Goal: Check status: Check status

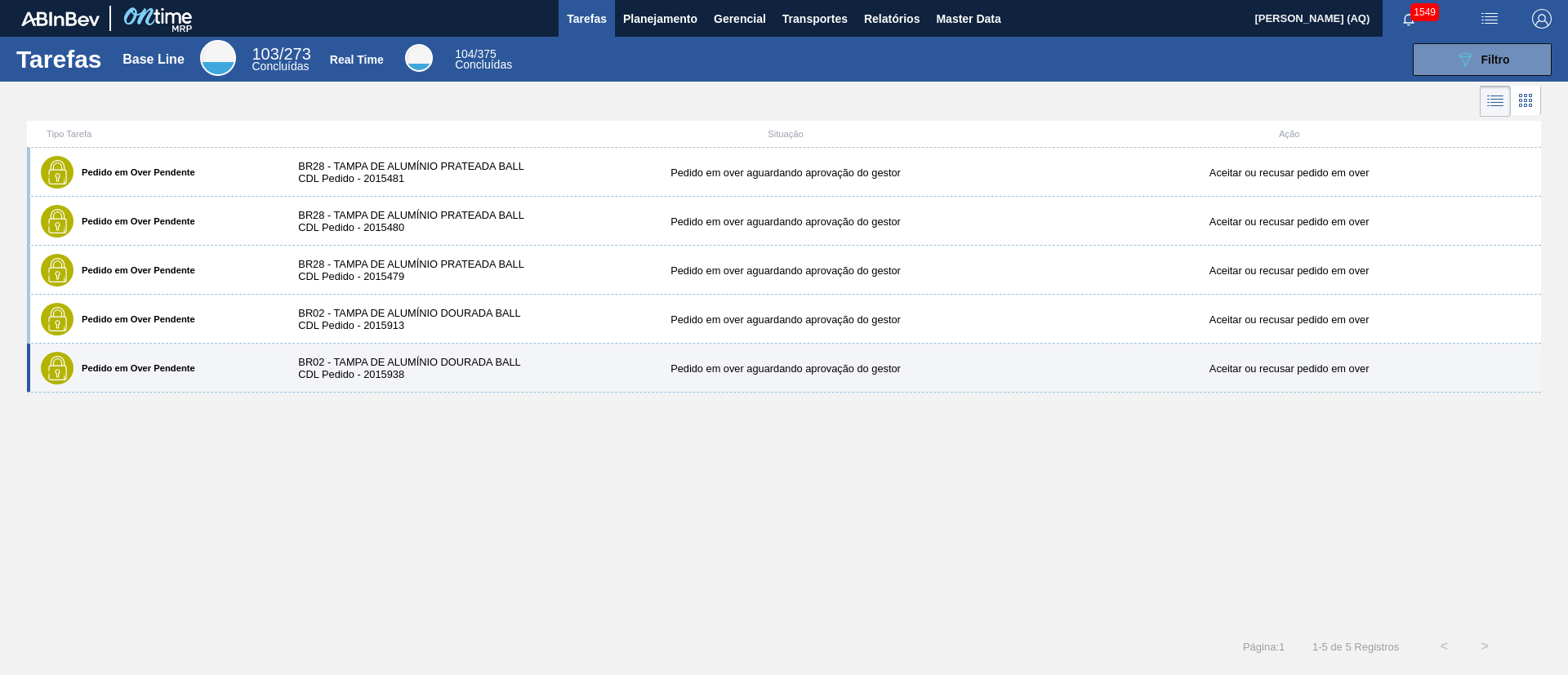
click at [398, 355] on div "BR02 - TAMPA DE ALUMÍNIO DOURADA BALL CDL Pedido - 2015938" at bounding box center [407, 367] width 252 height 25
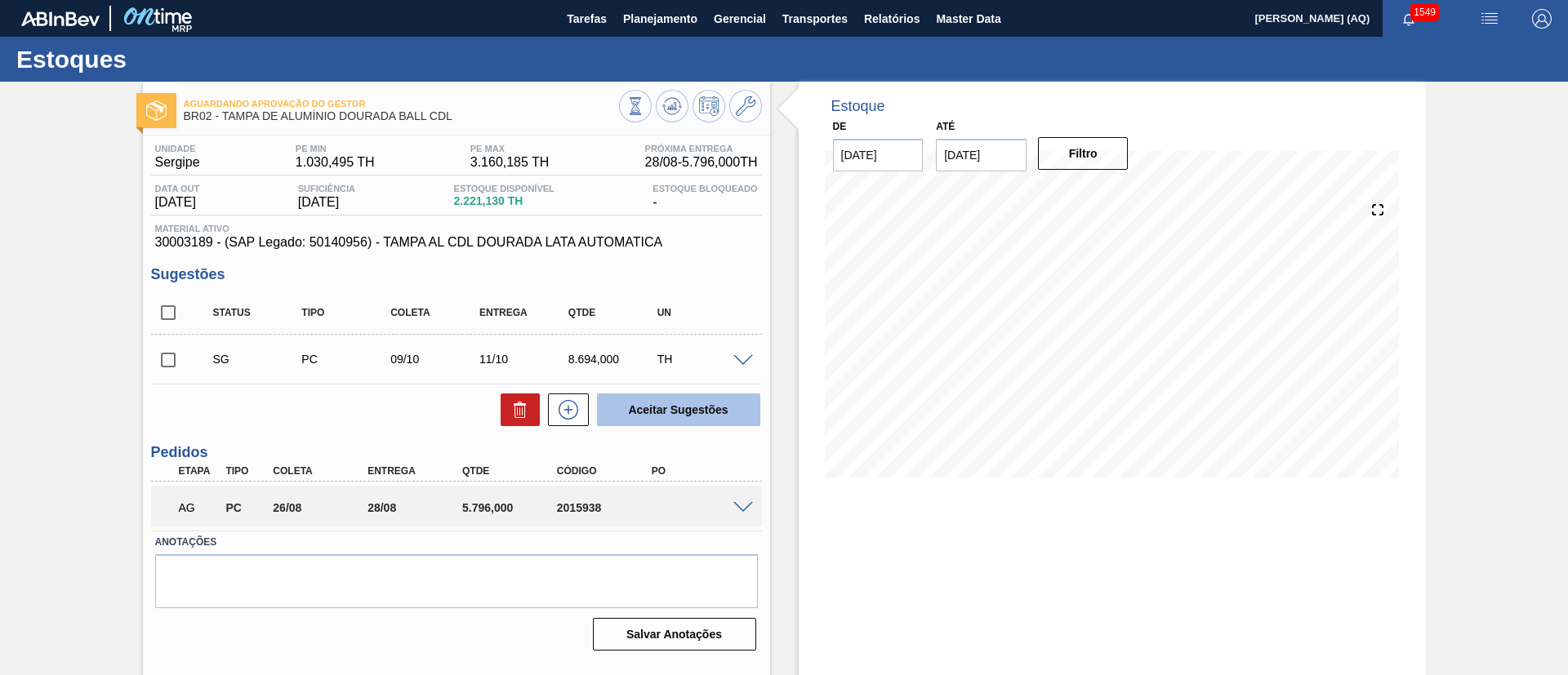
click at [665, 421] on button "Aceitar Sugestões" at bounding box center [678, 409] width 163 height 32
click at [737, 505] on span at bounding box center [743, 507] width 19 height 12
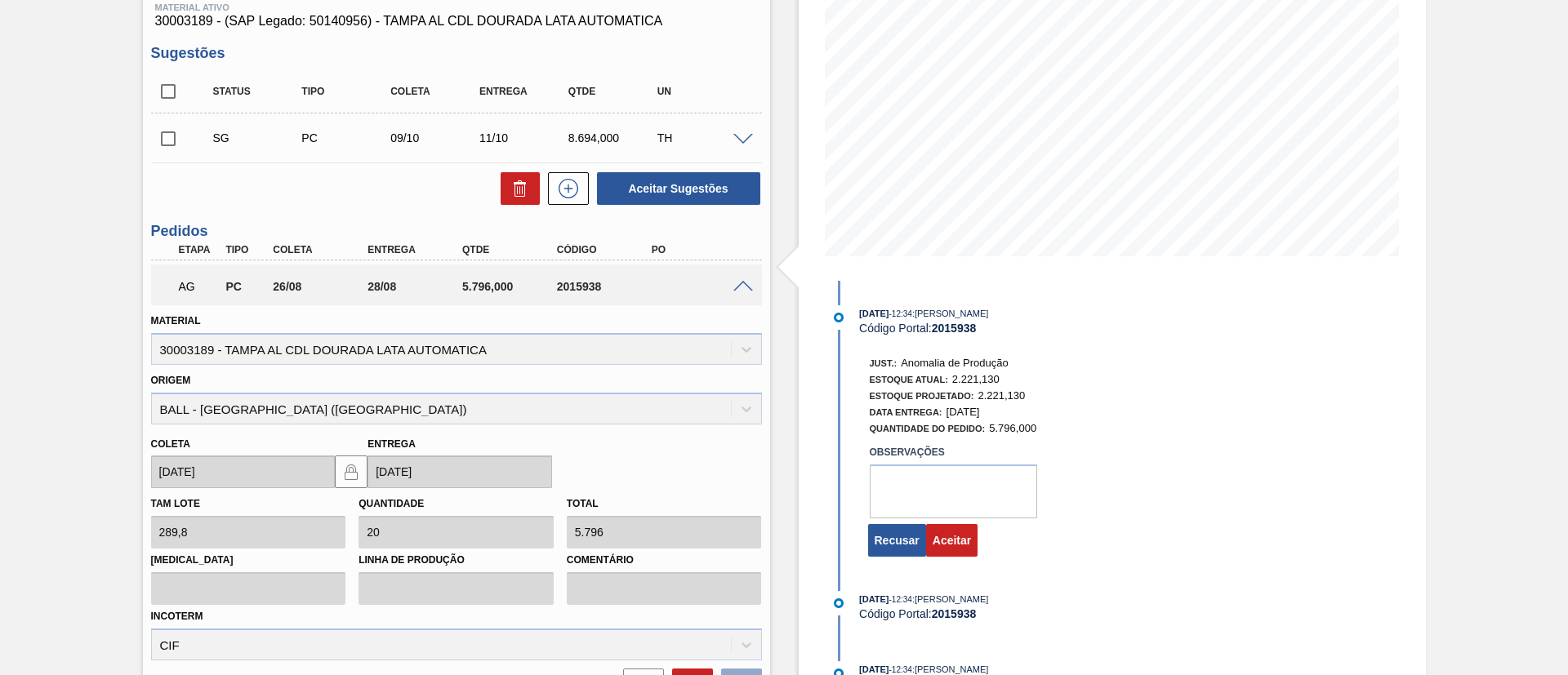
scroll to position [245, 0]
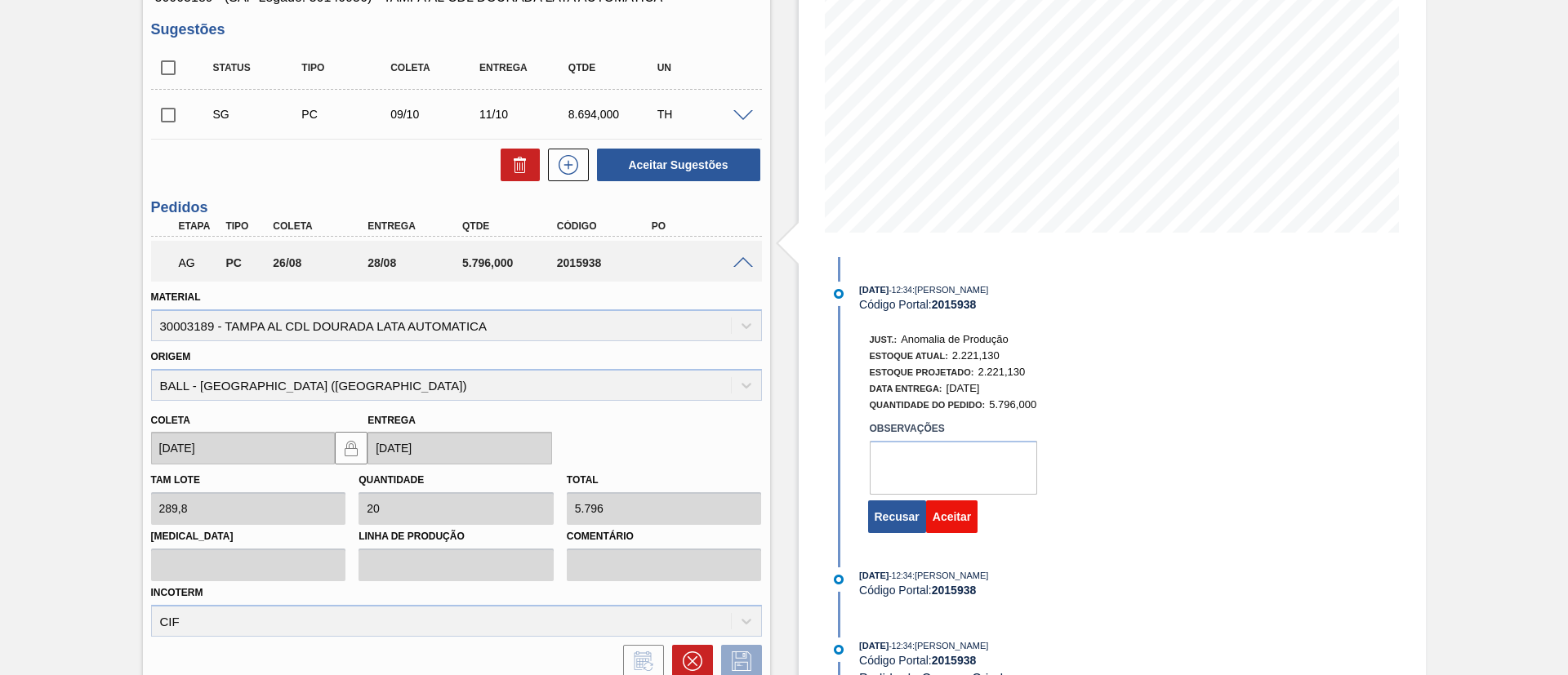
click at [944, 514] on button "Aceitar" at bounding box center [952, 516] width 52 height 32
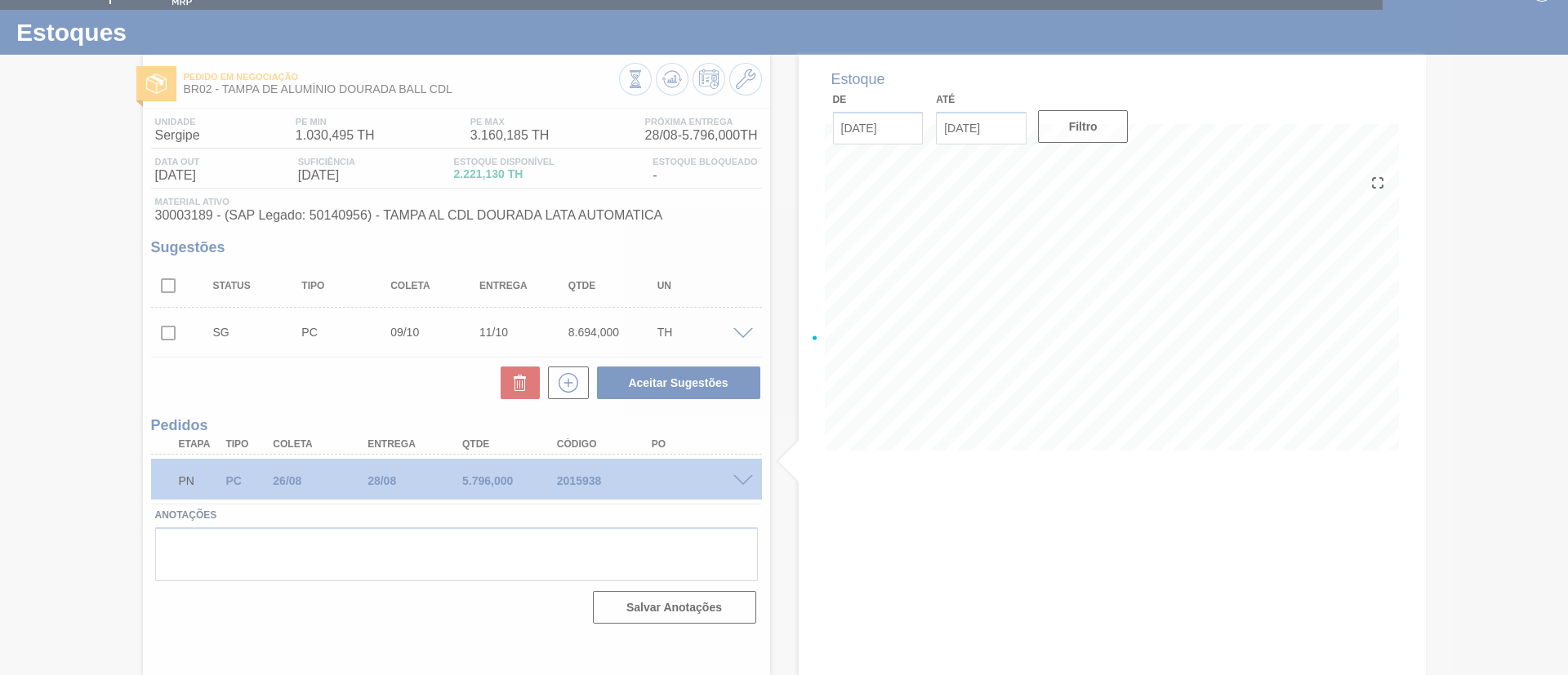
scroll to position [27, 0]
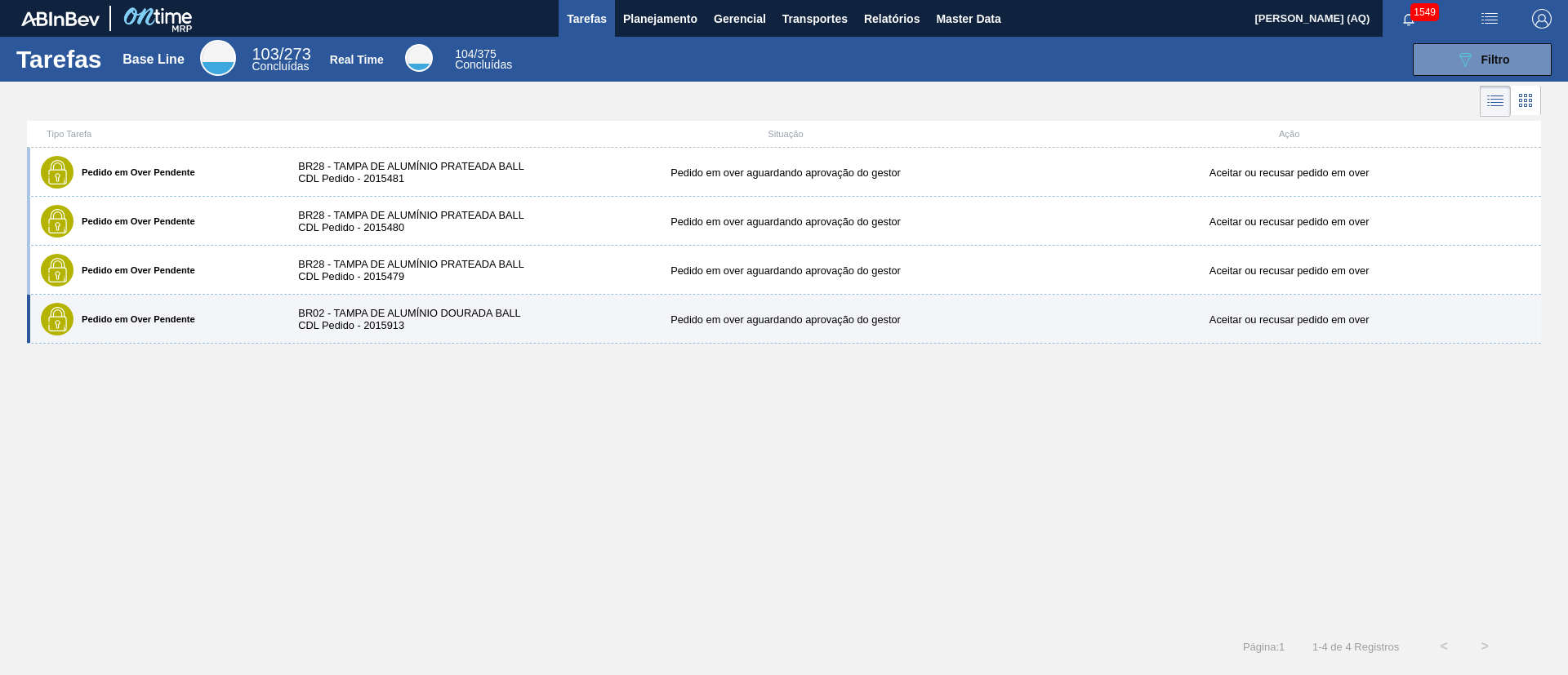
click at [502, 312] on div "BR02 - TAMPA DE ALUMÍNIO DOURADA BALL CDL Pedido - 2015913" at bounding box center [407, 319] width 252 height 25
click at [458, 323] on div "BR02 - TAMPA DE ALUMÍNIO DOURADA BALL CDL Pedido - 2015913" at bounding box center [407, 319] width 252 height 25
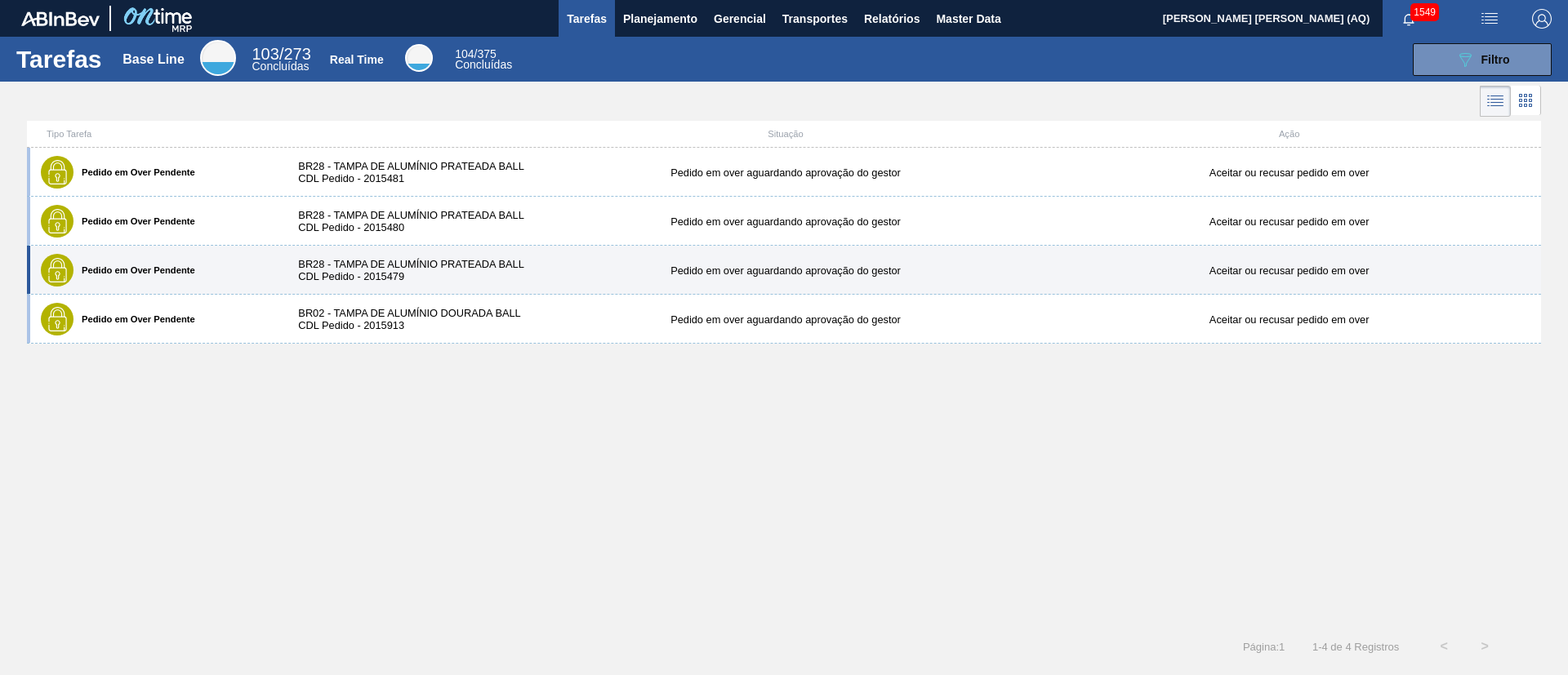
click at [743, 269] on div "Pedido em over aguardando aprovação do gestor" at bounding box center [786, 270] width 504 height 12
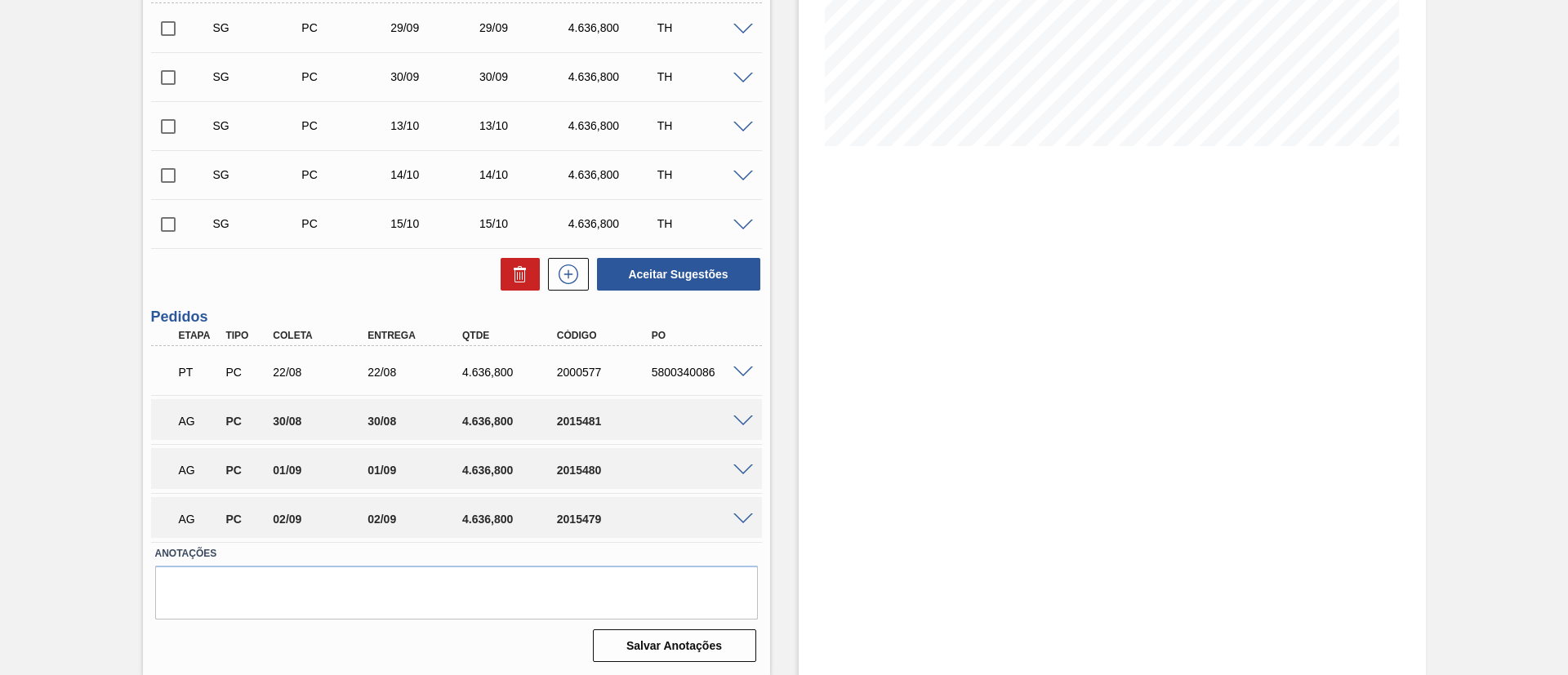
scroll to position [332, 0]
click at [744, 415] on span at bounding box center [743, 420] width 19 height 12
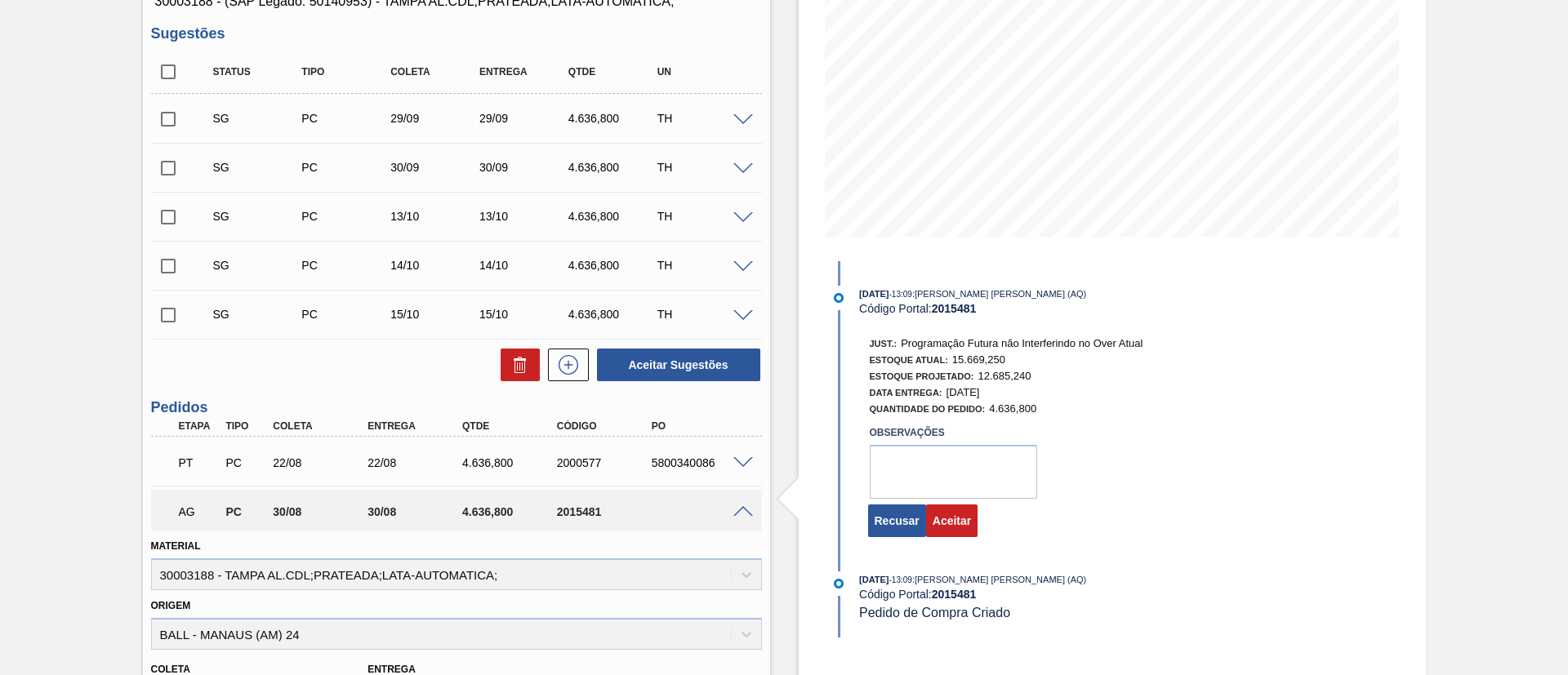
scroll to position [245, 0]
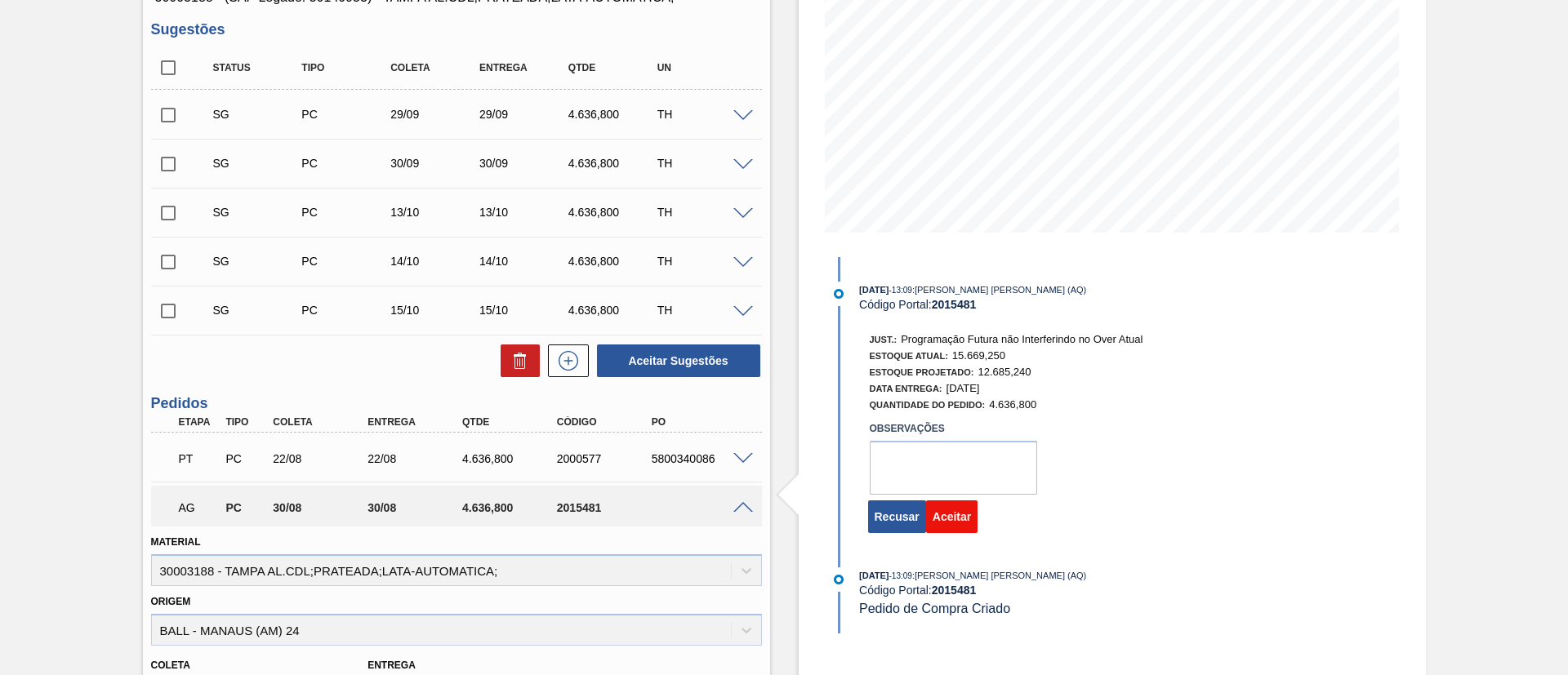
click at [954, 513] on button "Aceitar" at bounding box center [952, 516] width 52 height 32
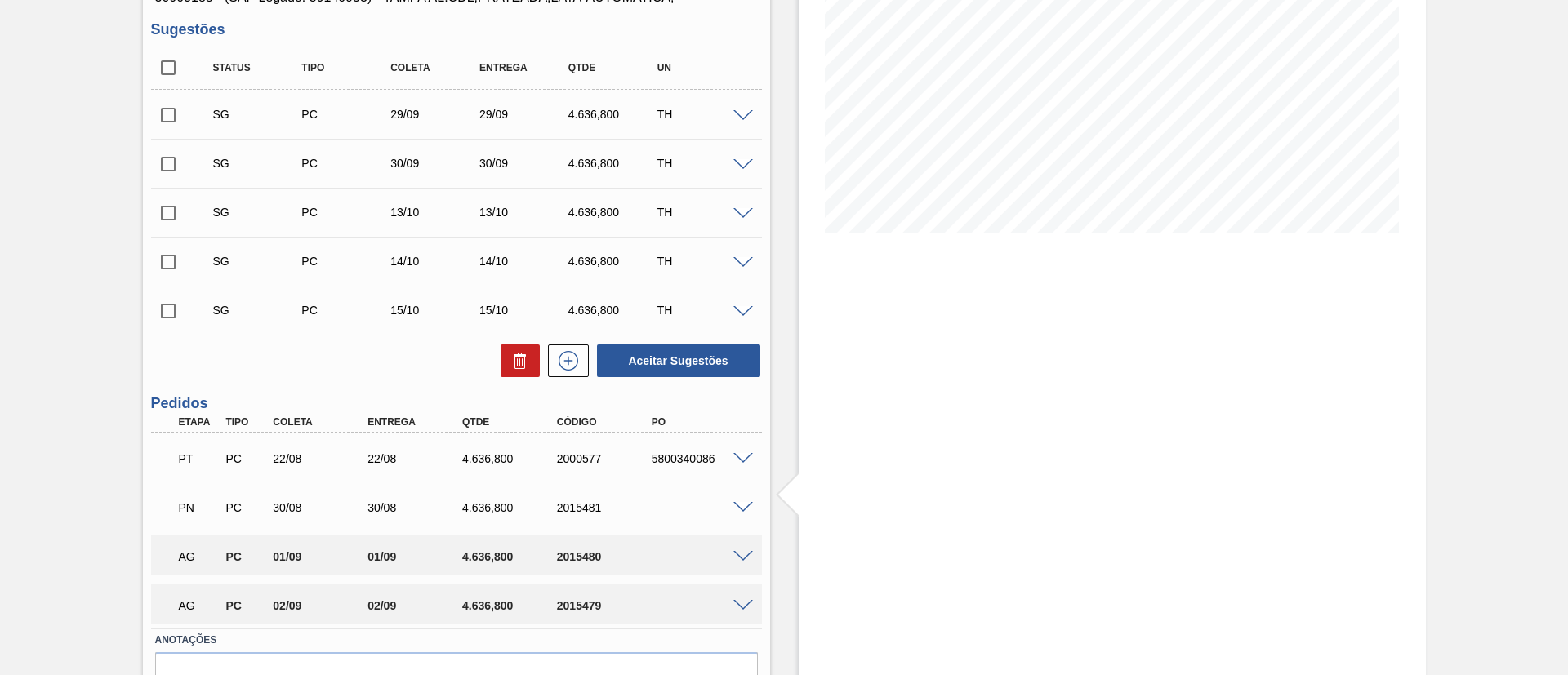
click at [741, 552] on span at bounding box center [743, 556] width 19 height 12
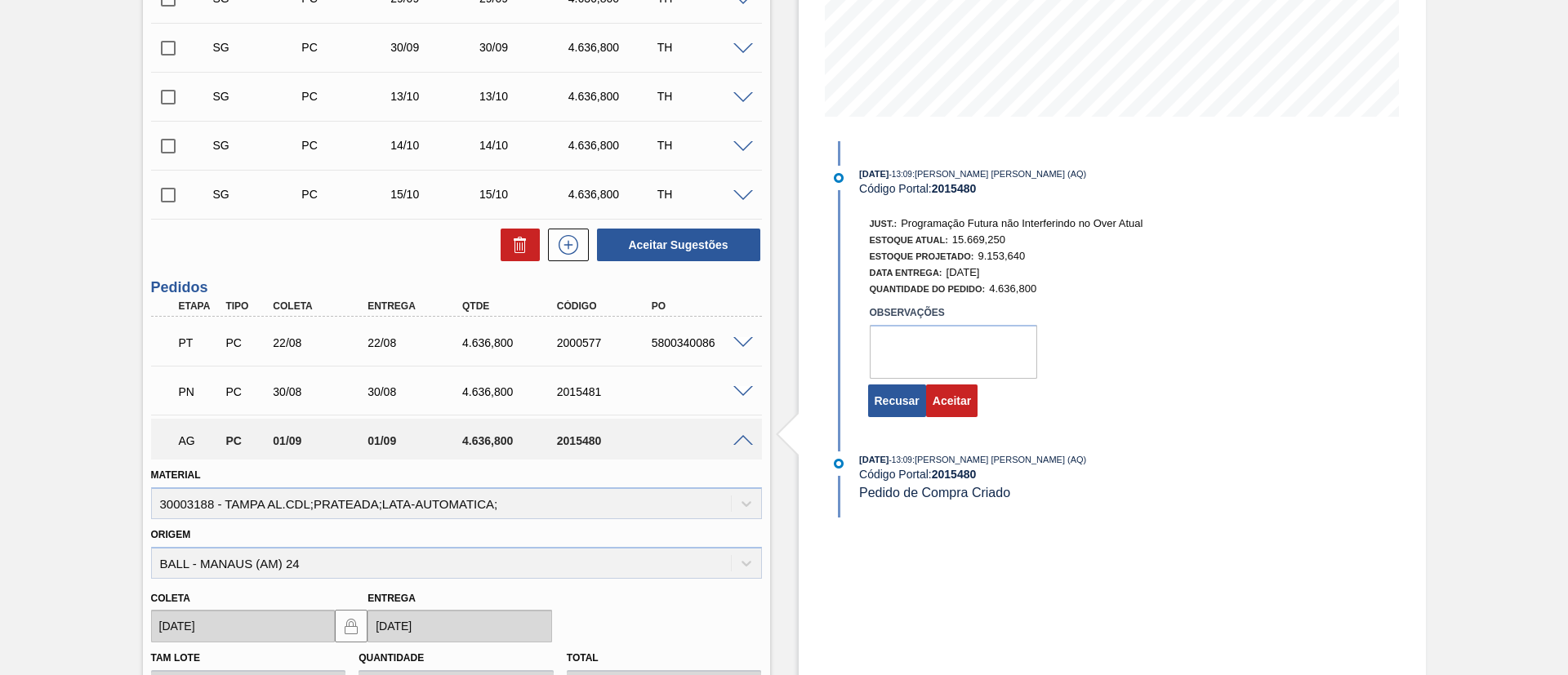
scroll to position [239, 0]
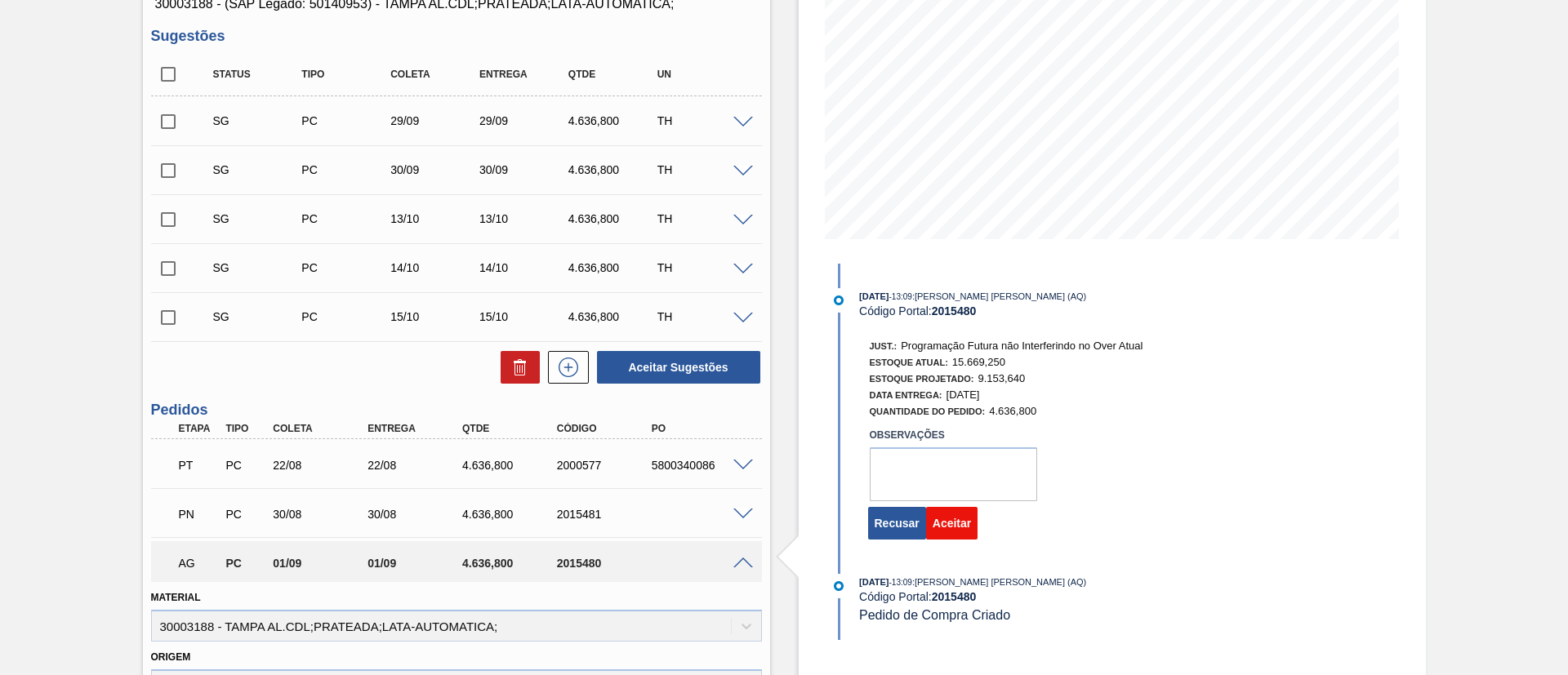
click at [951, 521] on button "Aceitar" at bounding box center [952, 522] width 52 height 32
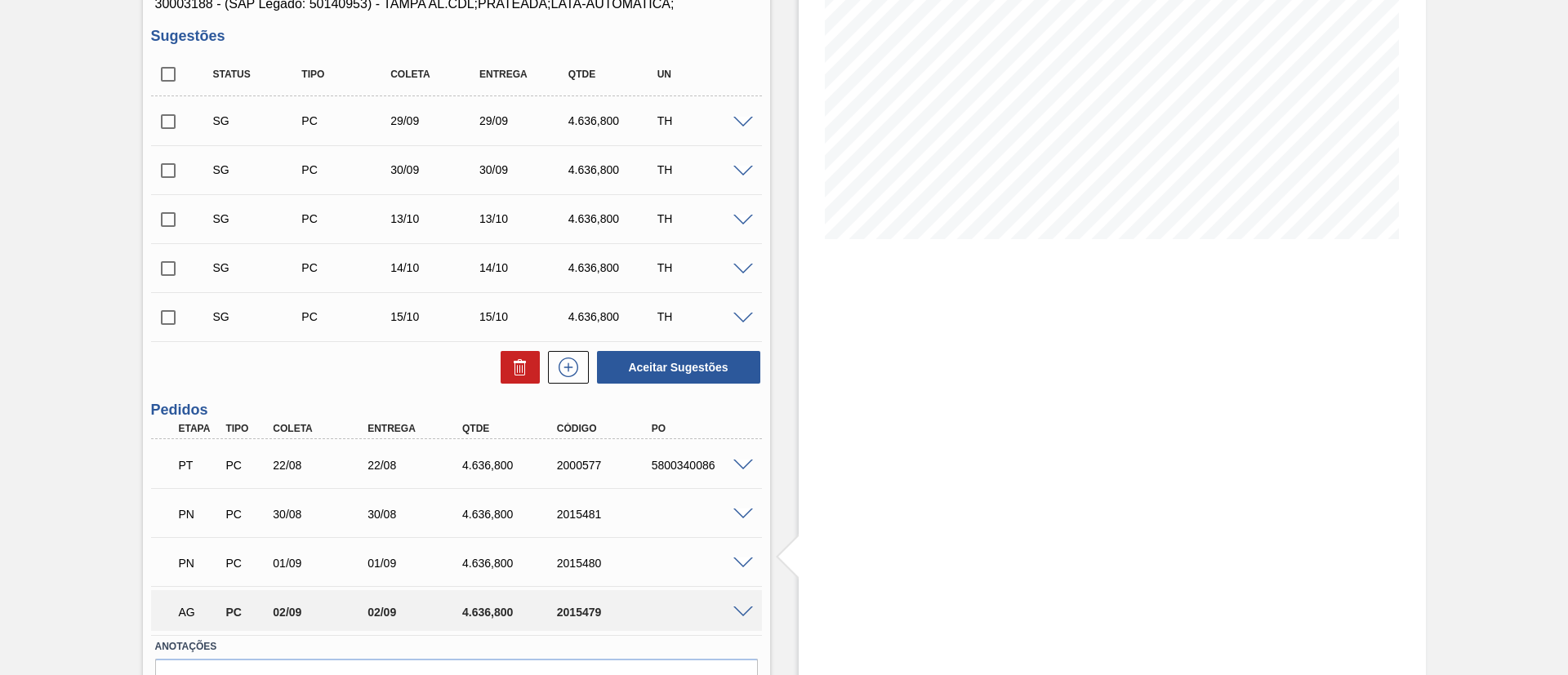
click at [736, 617] on div "AG PC 02/09 02/09 4.636,800 2015479" at bounding box center [456, 611] width 611 height 41
click at [743, 610] on span at bounding box center [743, 612] width 19 height 12
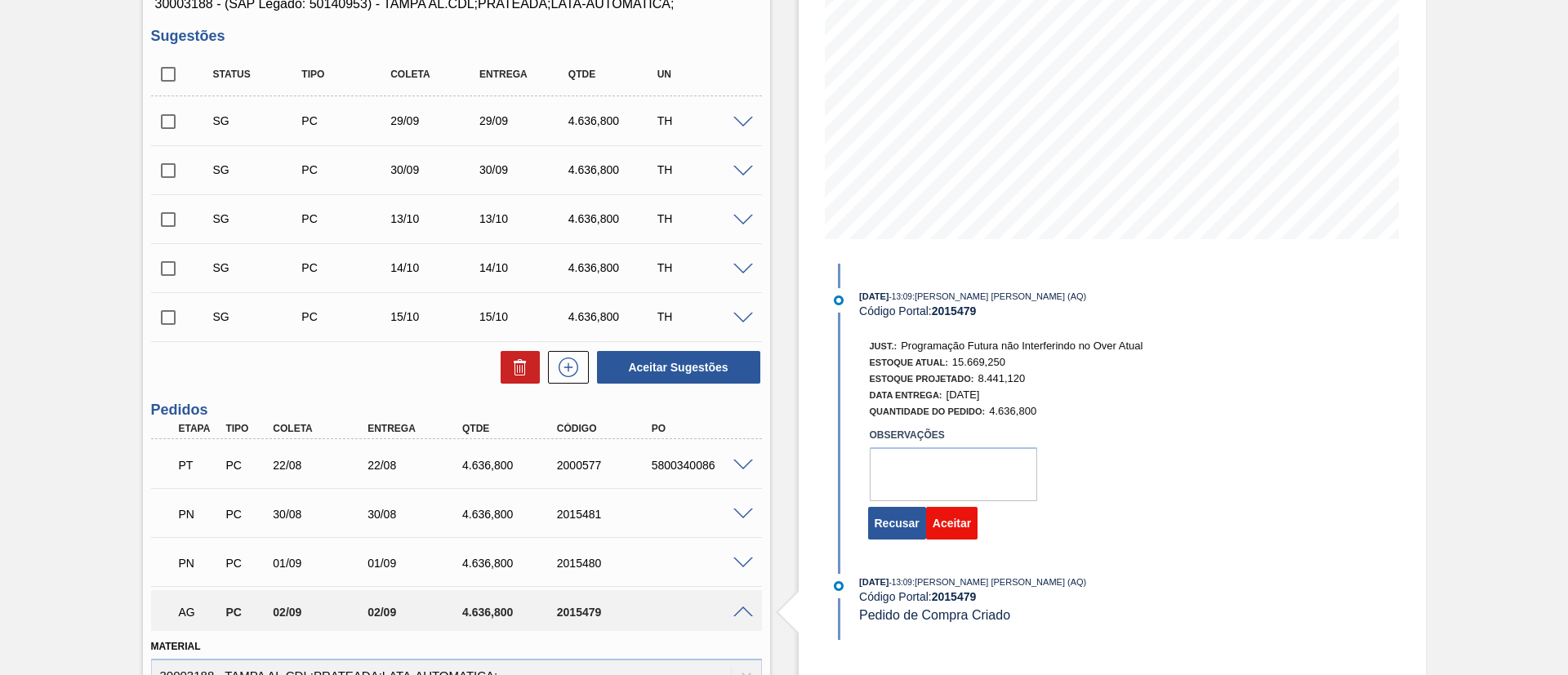
click at [945, 530] on button "Aceitar" at bounding box center [952, 522] width 52 height 32
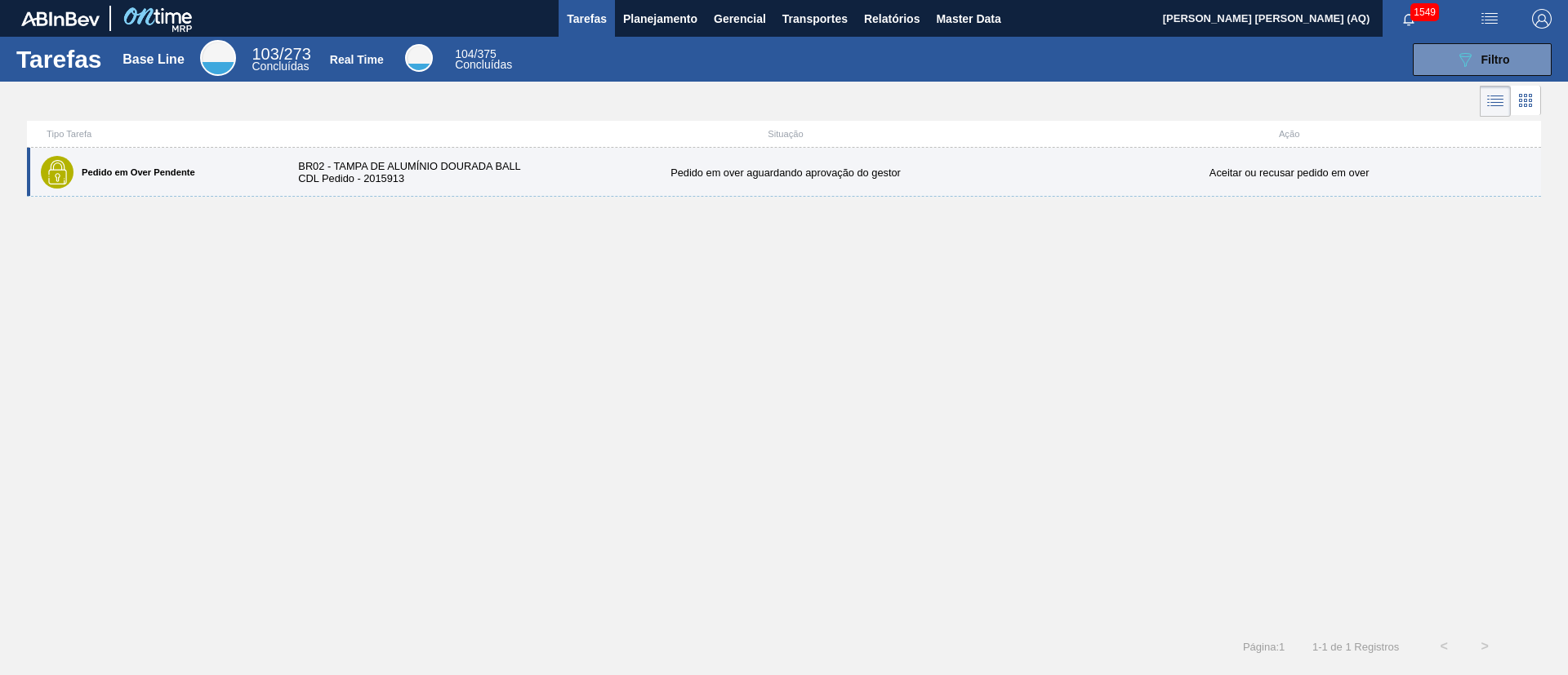
click at [628, 167] on div "Pedido em over aguardando aprovação do gestor" at bounding box center [786, 172] width 504 height 12
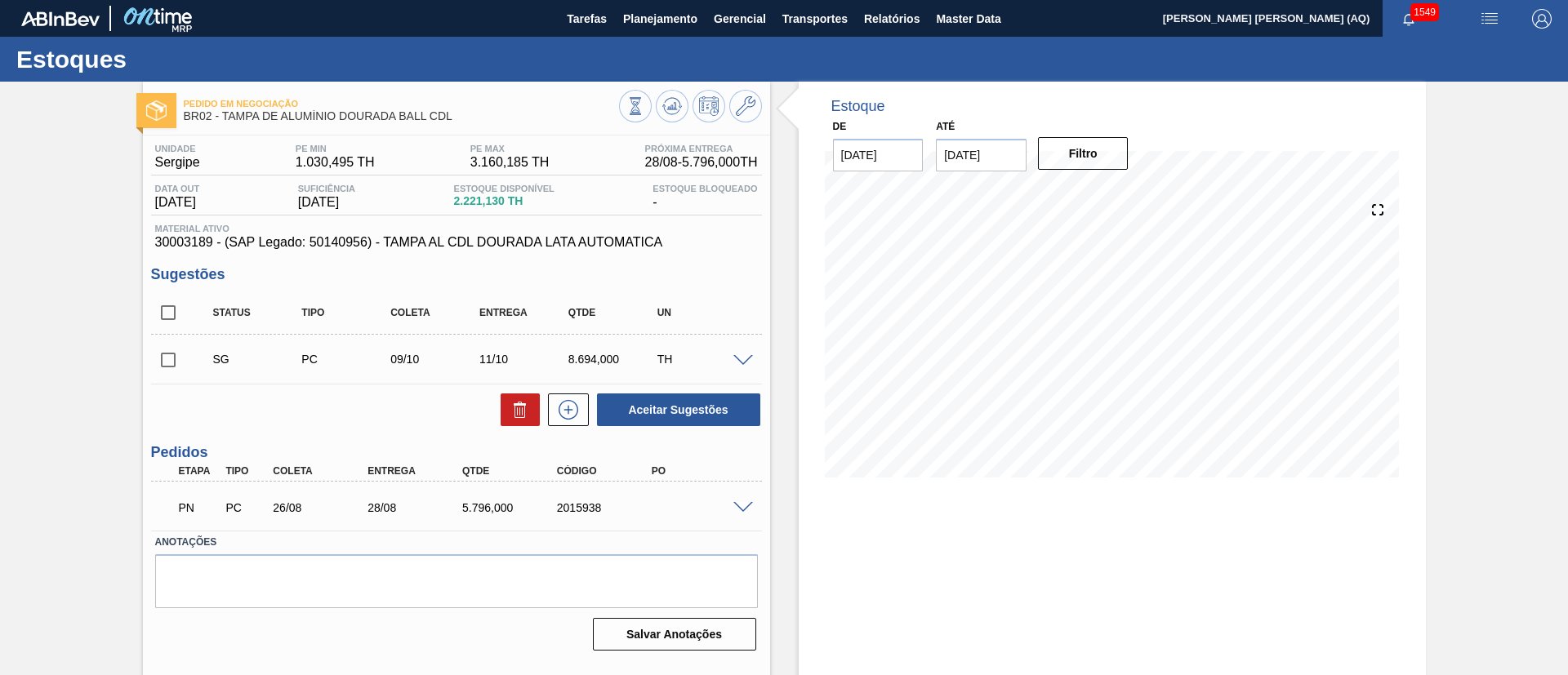
click at [1072, 506] on div "Estoque De 25/08/2025 Até 30/09/2025 Filtro" at bounding box center [1112, 392] width 627 height 621
click at [626, 27] on span "Planejamento" at bounding box center [660, 18] width 75 height 19
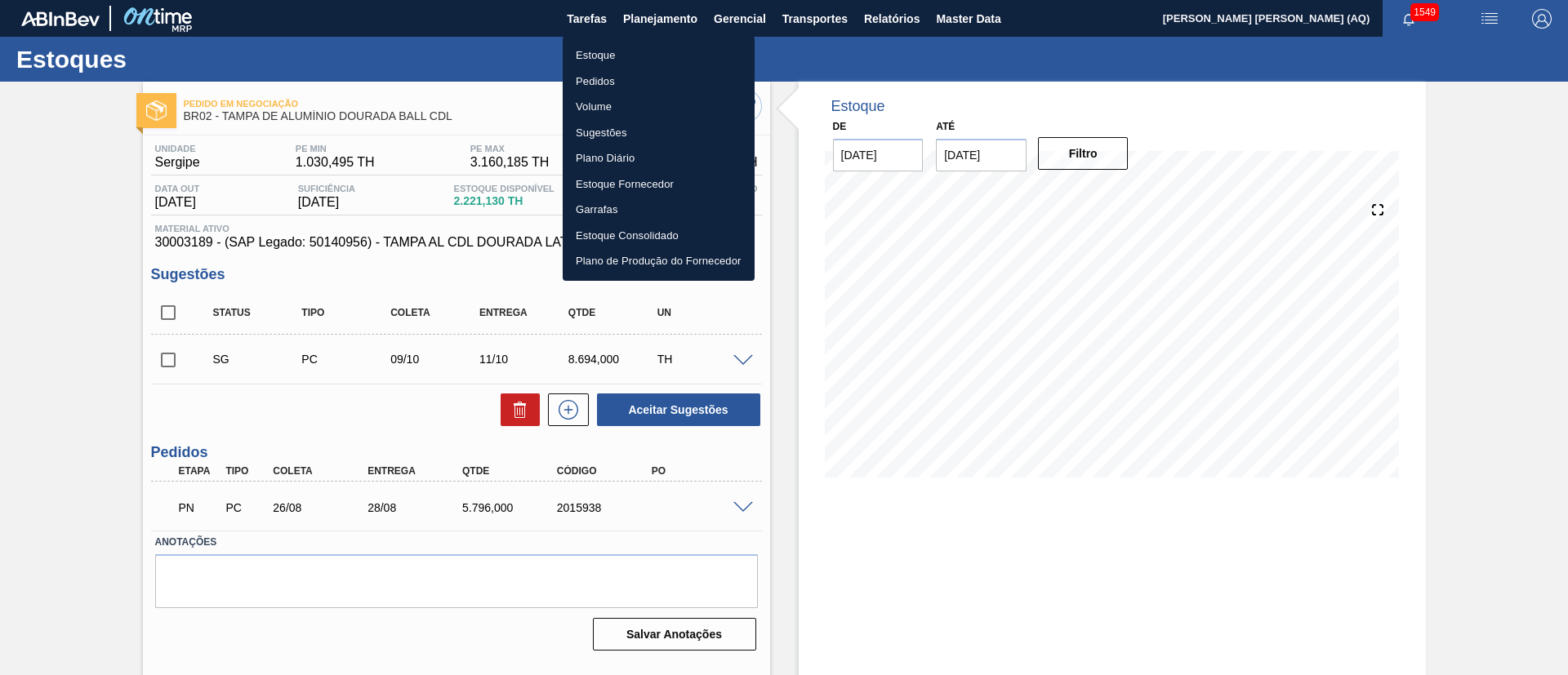
click at [596, 61] on li "Estoque" at bounding box center [659, 55] width 192 height 26
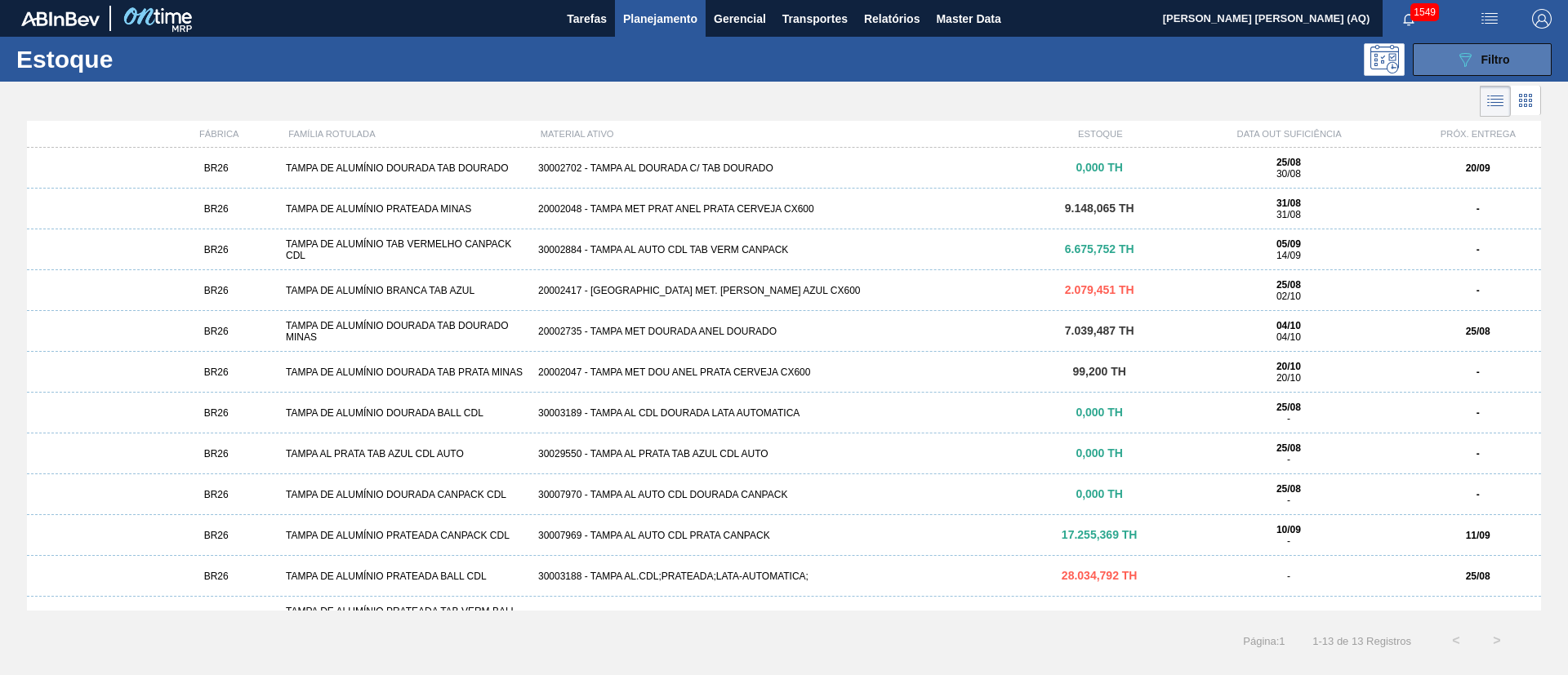
click at [1497, 65] on div "089F7B8B-B2A5-4AFE-B5C0-19BA573D28AC Filtro" at bounding box center [1481, 59] width 54 height 19
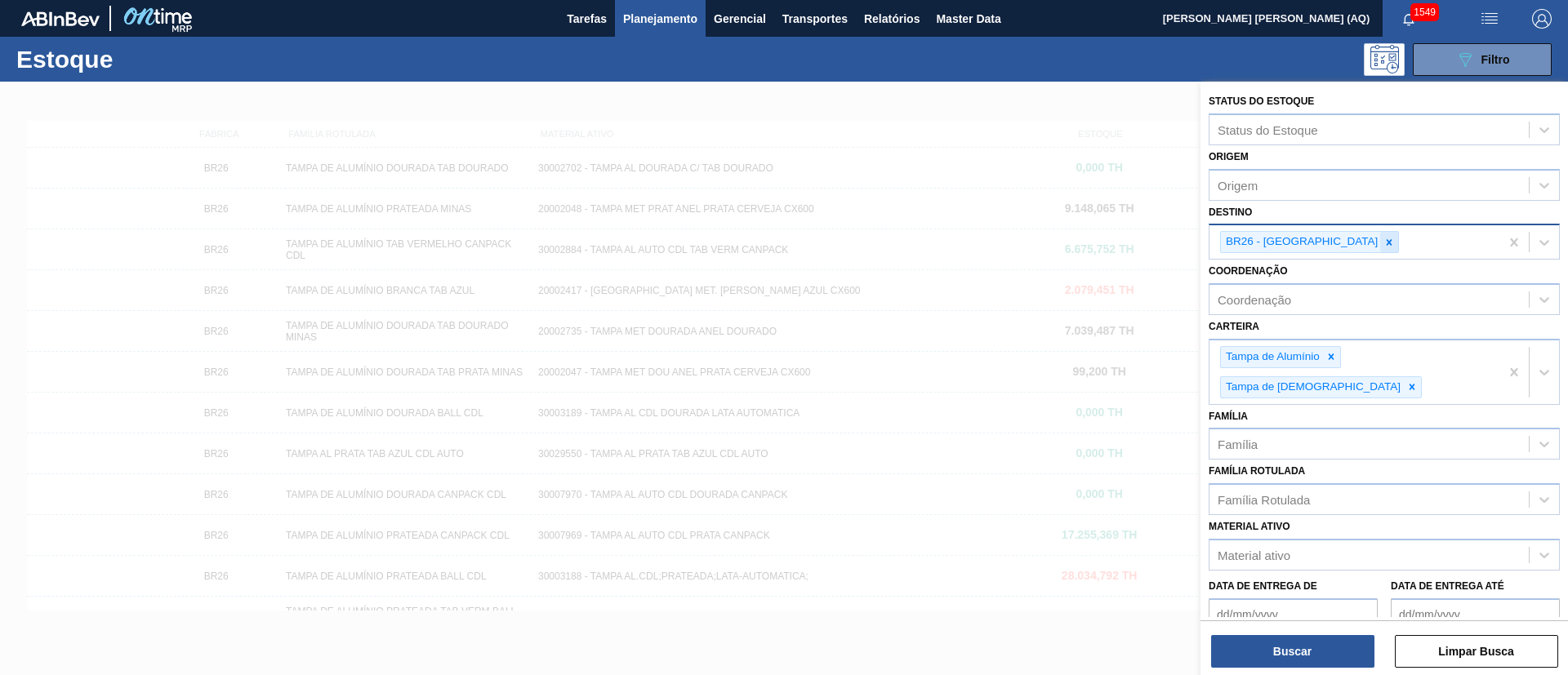
click at [1380, 234] on div at bounding box center [1388, 242] width 18 height 20
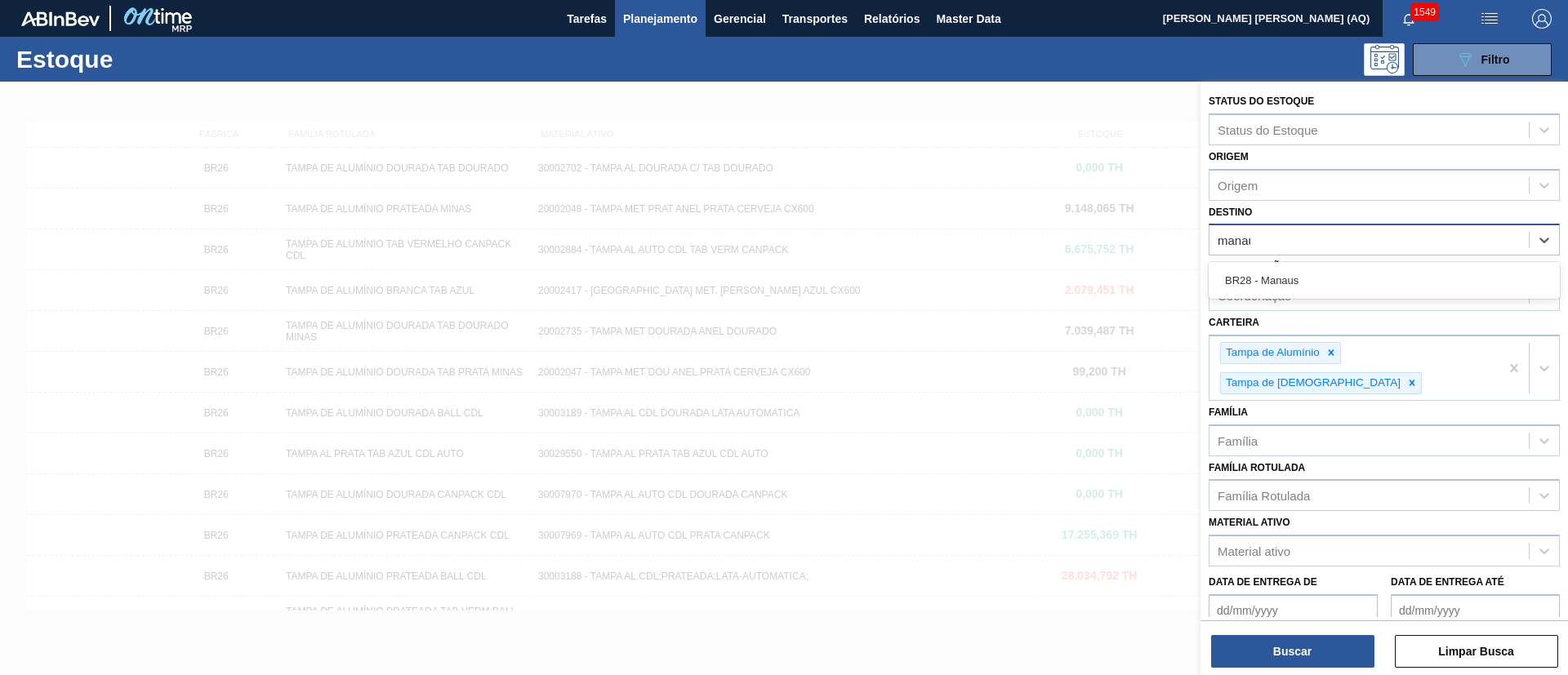
type input "manaus"
click at [1410, 271] on div "BR28 - Manaus" at bounding box center [1384, 280] width 351 height 30
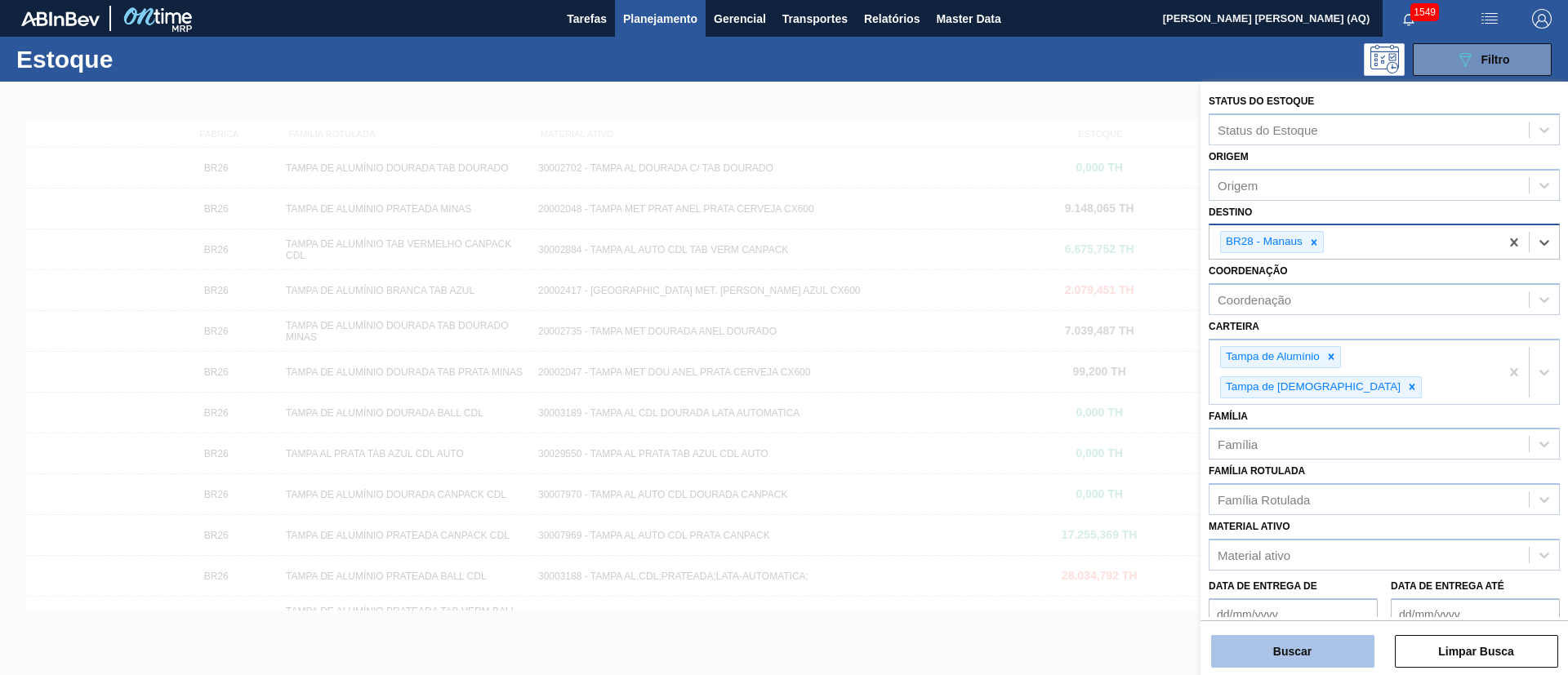
click at [1303, 639] on button "Buscar" at bounding box center [1292, 651] width 163 height 32
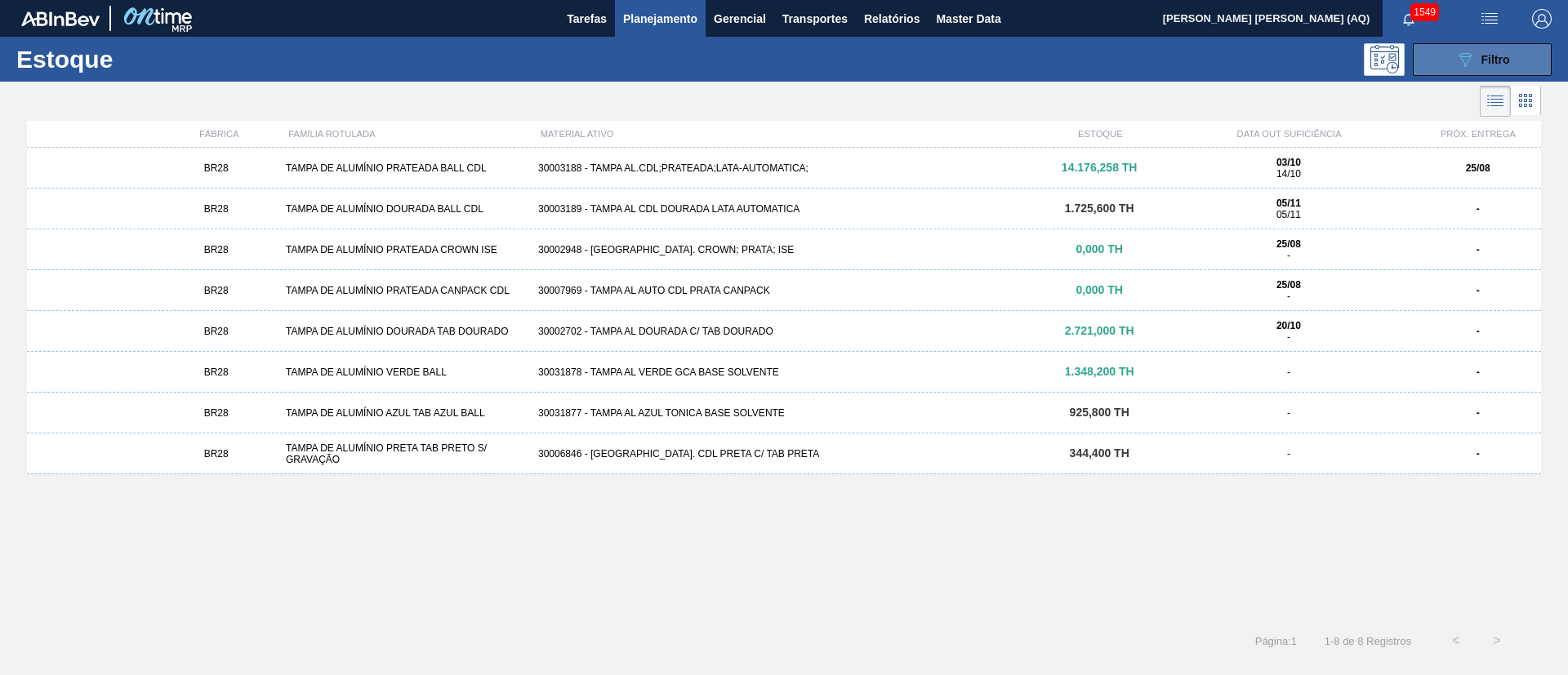
click at [1433, 51] on button "089F7B8B-B2A5-4AFE-B5C0-19BA573D28AC Filtro" at bounding box center [1481, 59] width 139 height 32
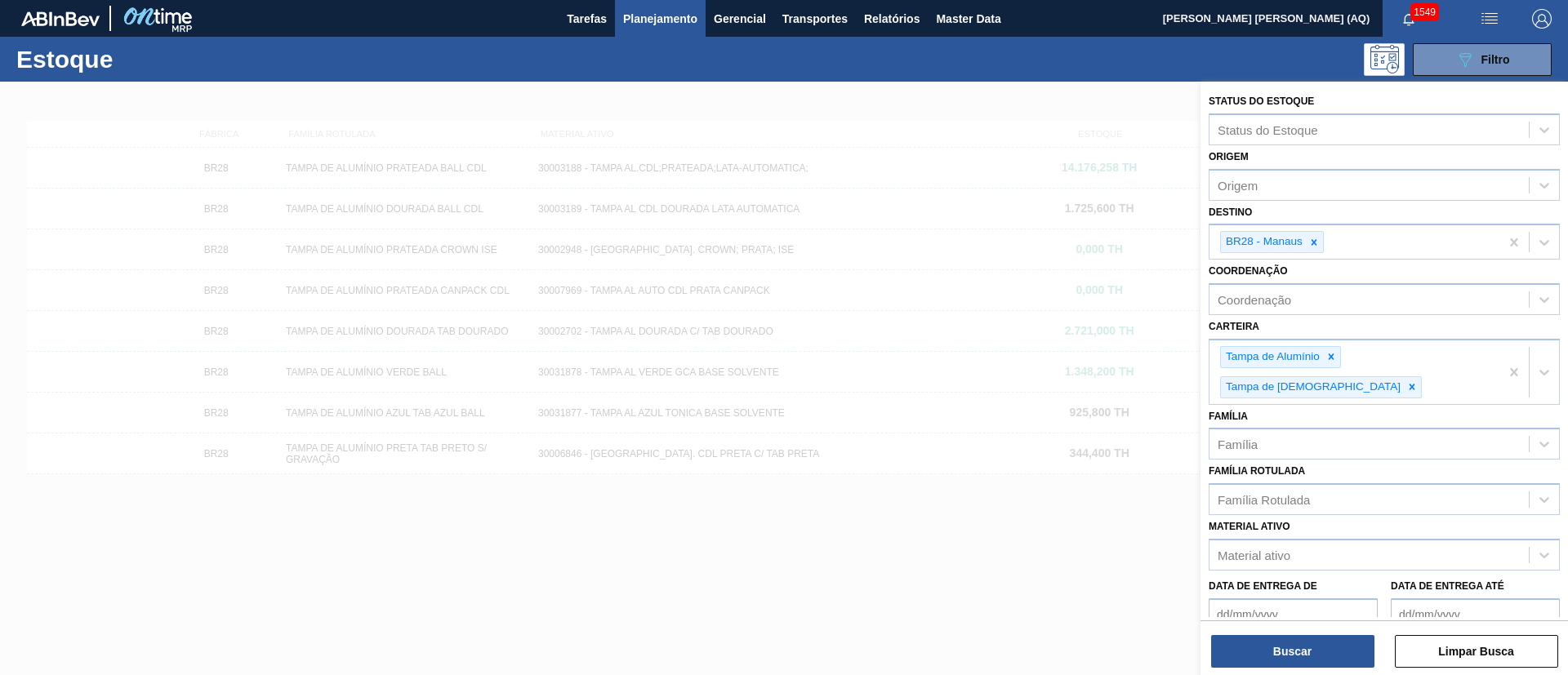
click at [1023, 545] on div at bounding box center [784, 419] width 1568 height 675
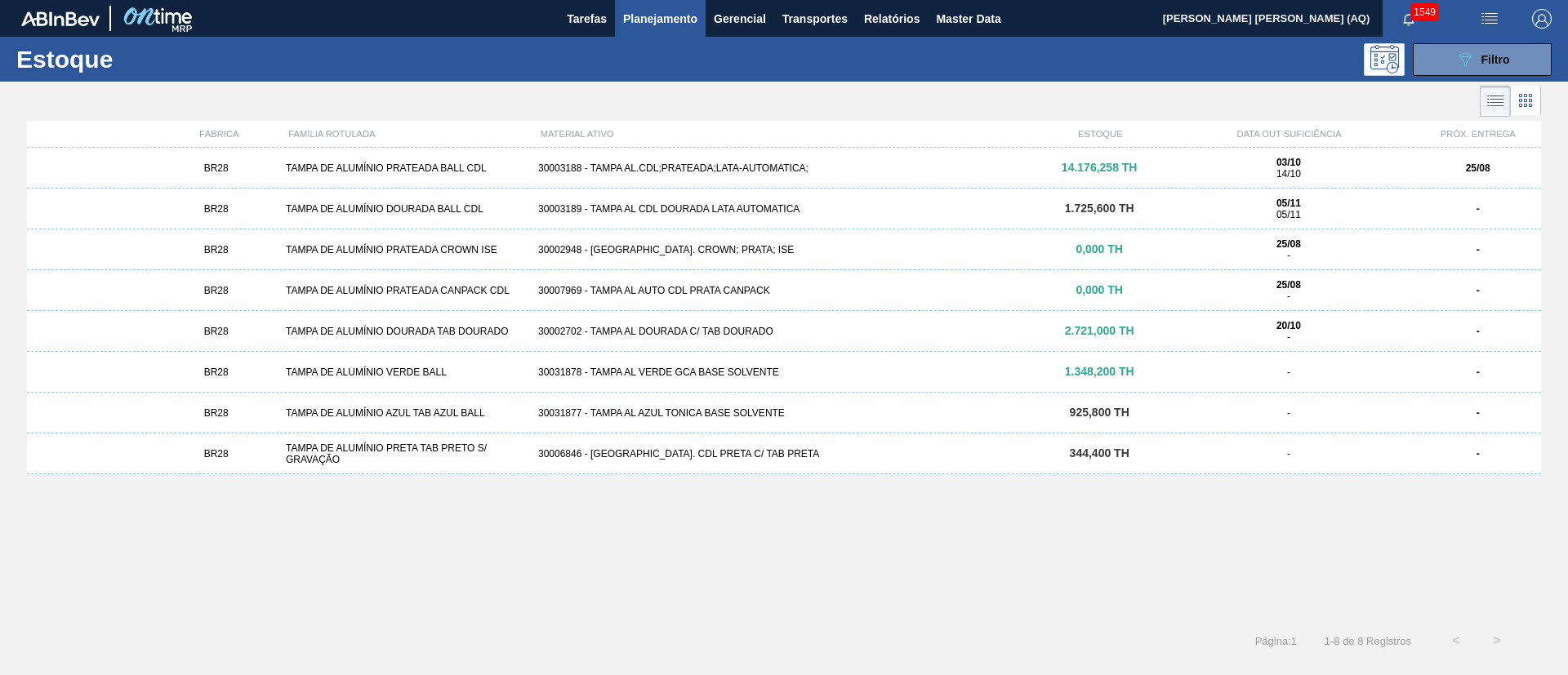
click at [909, 165] on div "30003188 - TAMPA AL.CDL;PRATEADA;LATA-AUTOMATICA;" at bounding box center [784, 168] width 505 height 11
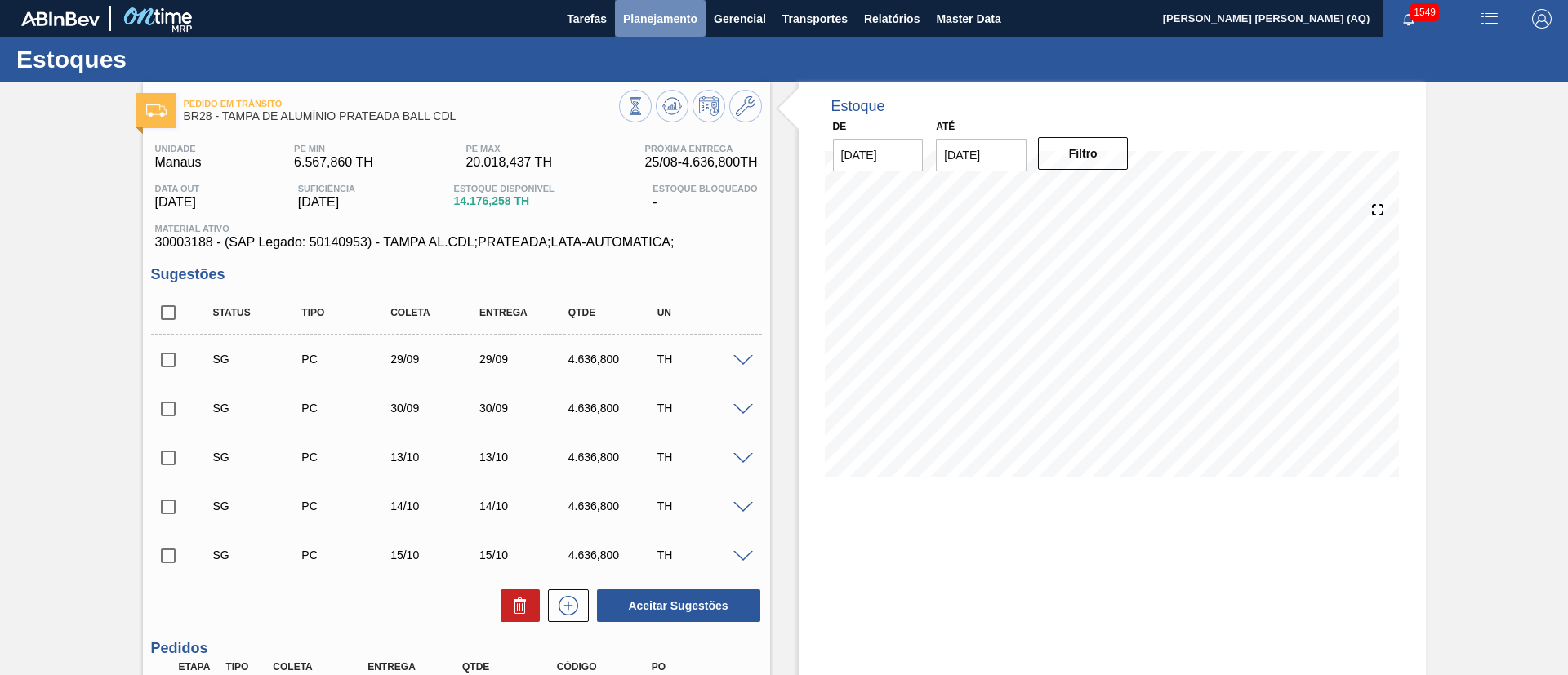
click at [661, 20] on span "Planejamento" at bounding box center [660, 18] width 75 height 19
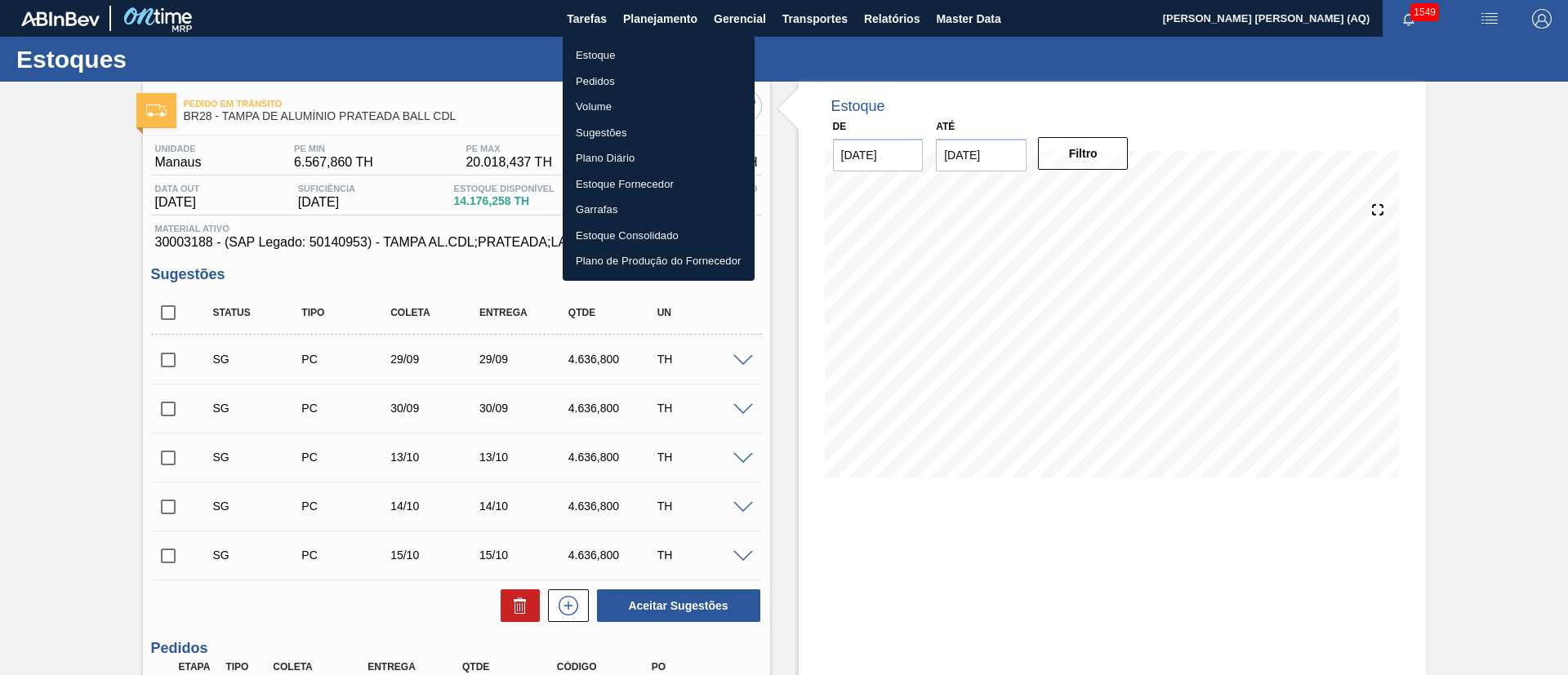
click at [614, 49] on li "Estoque" at bounding box center [659, 55] width 192 height 26
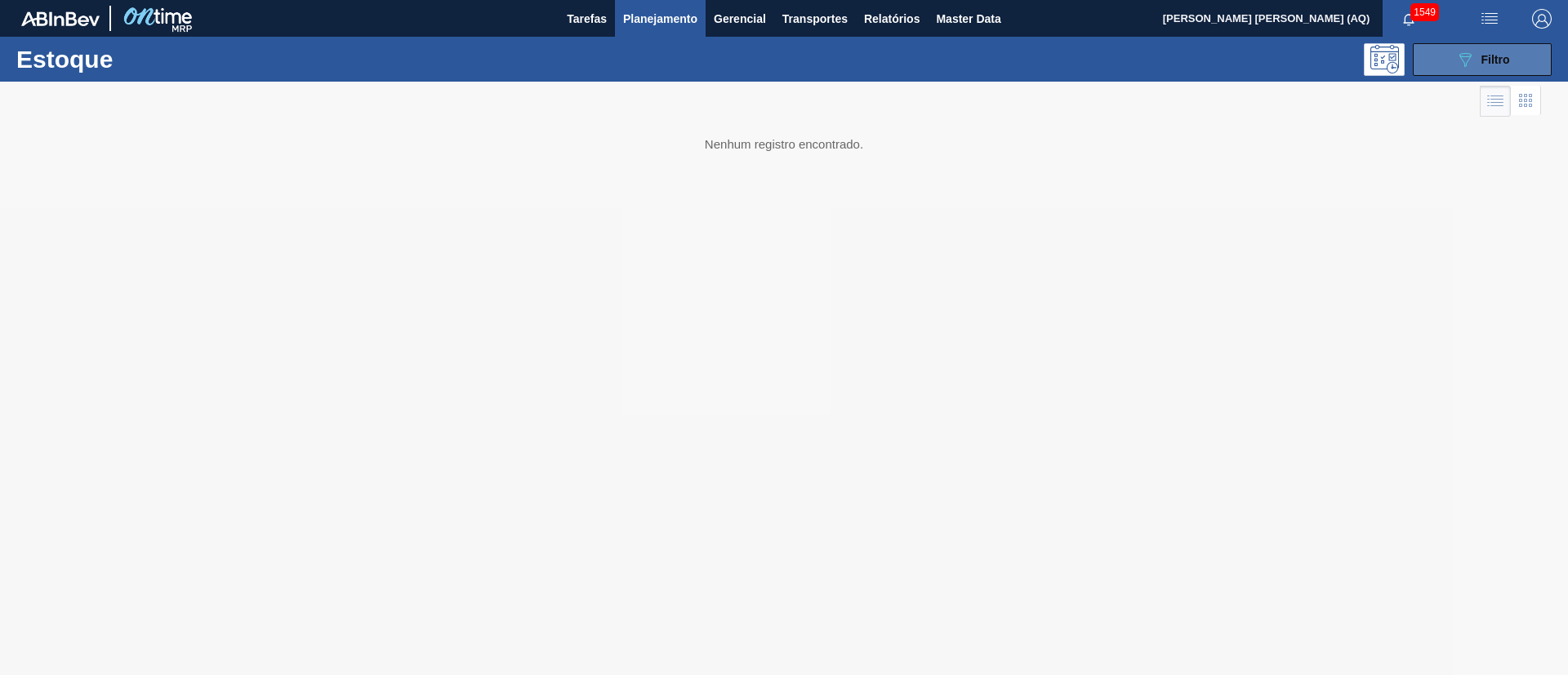
click at [1491, 72] on button "089F7B8B-B2A5-4AFE-B5C0-19BA573D28AC Filtro" at bounding box center [1481, 59] width 139 height 32
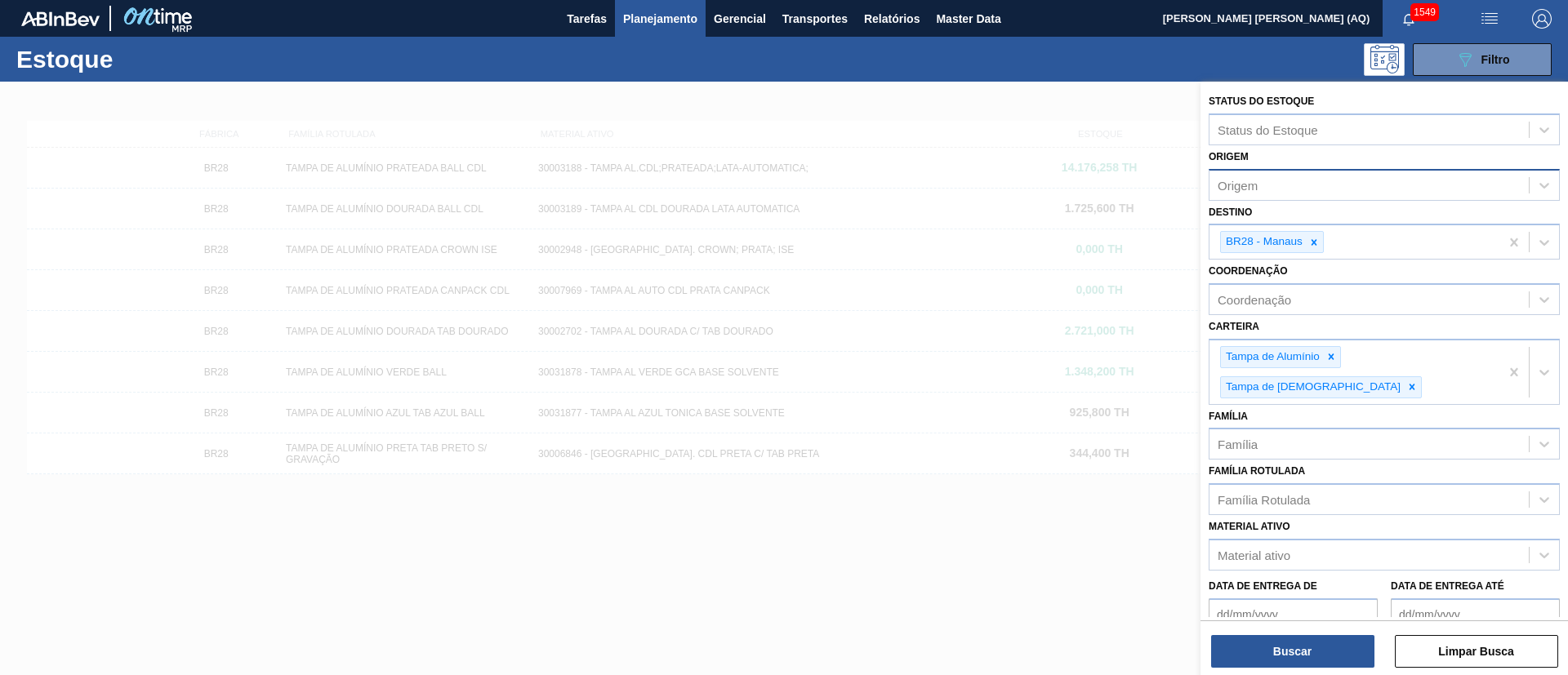
click at [1304, 197] on div "Origem" at bounding box center [1384, 184] width 351 height 32
click at [1302, 192] on div "Origem" at bounding box center [1369, 185] width 320 height 24
click at [1005, 577] on div at bounding box center [784, 419] width 1568 height 675
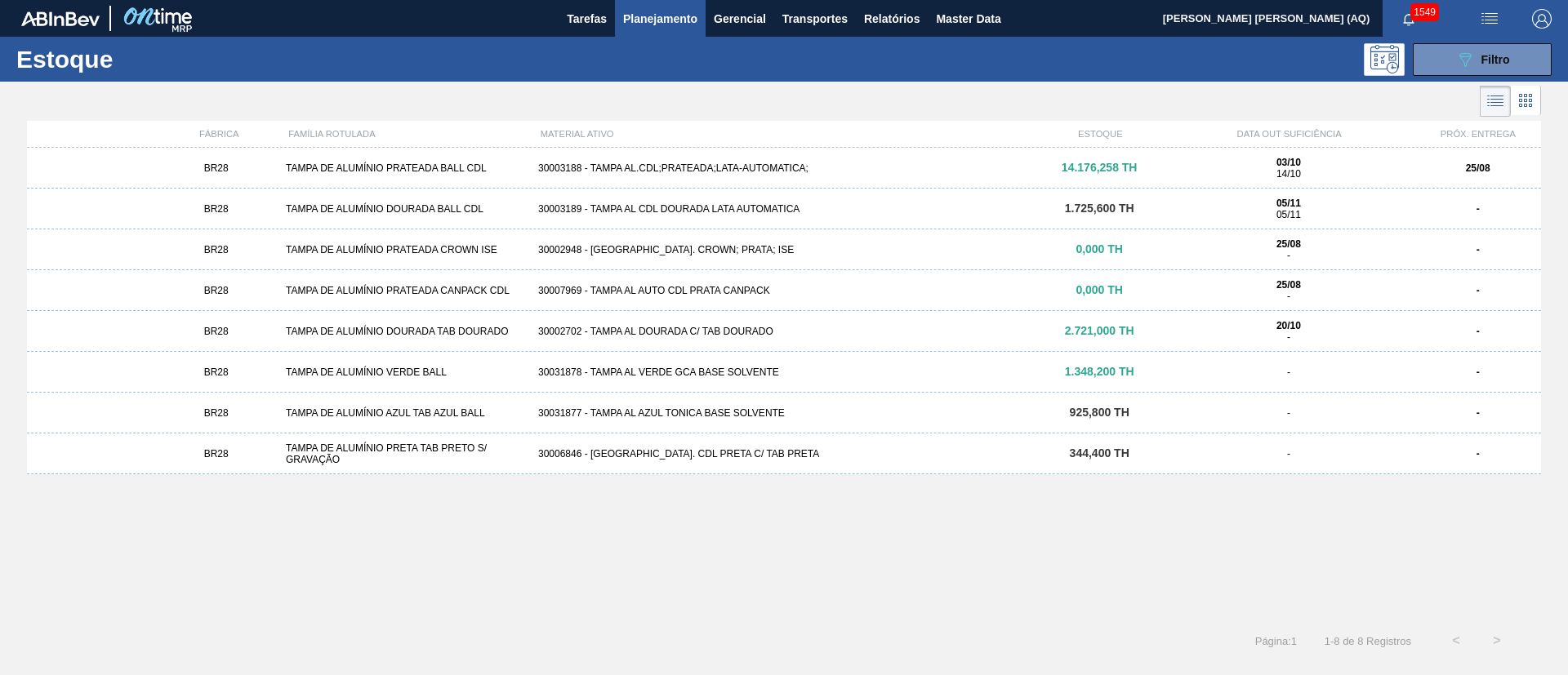
click at [722, 159] on div "BR28 TAMPA DE ALUMÍNIO PRATEADA BALL CDL 30003188 - TAMPA AL.CDL;PRATEADA;LATA-…" at bounding box center [783, 168] width 1514 height 41
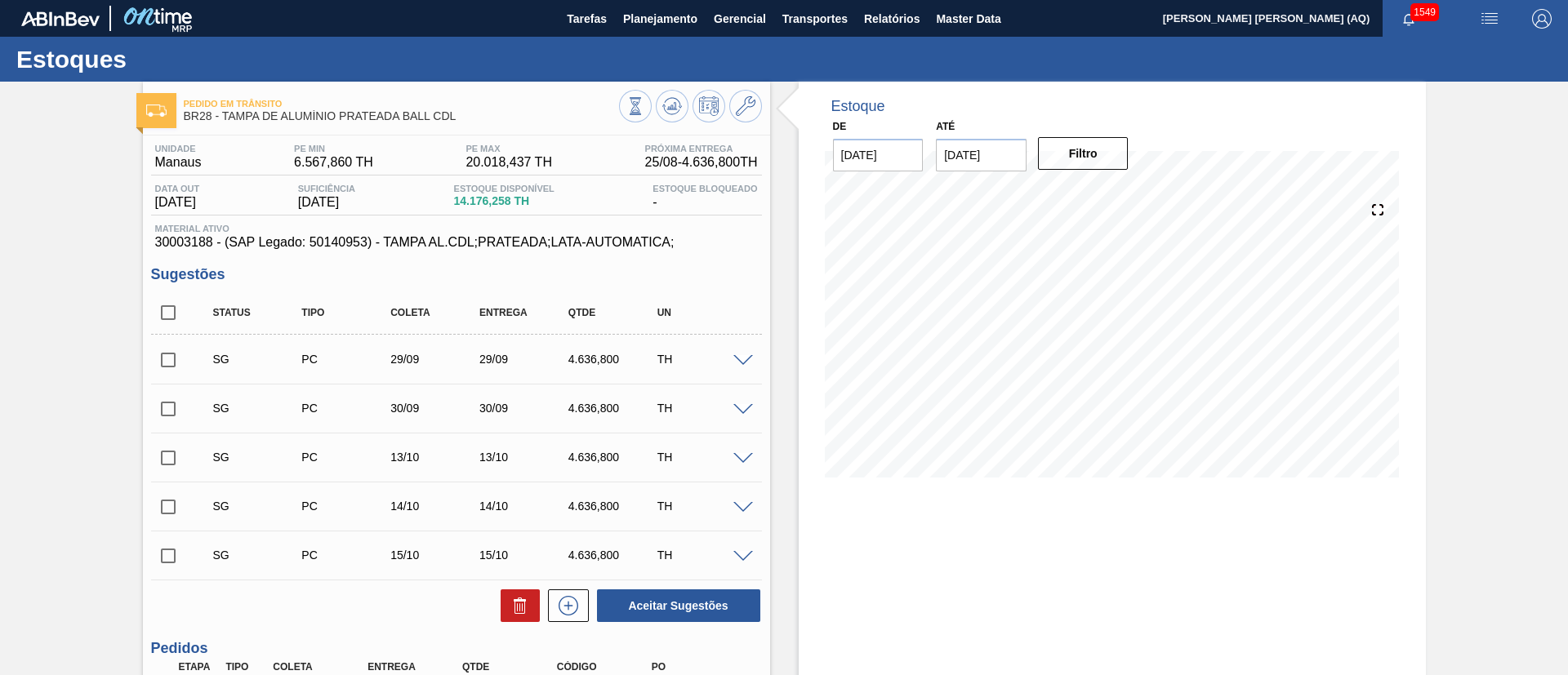
scroll to position [245, 0]
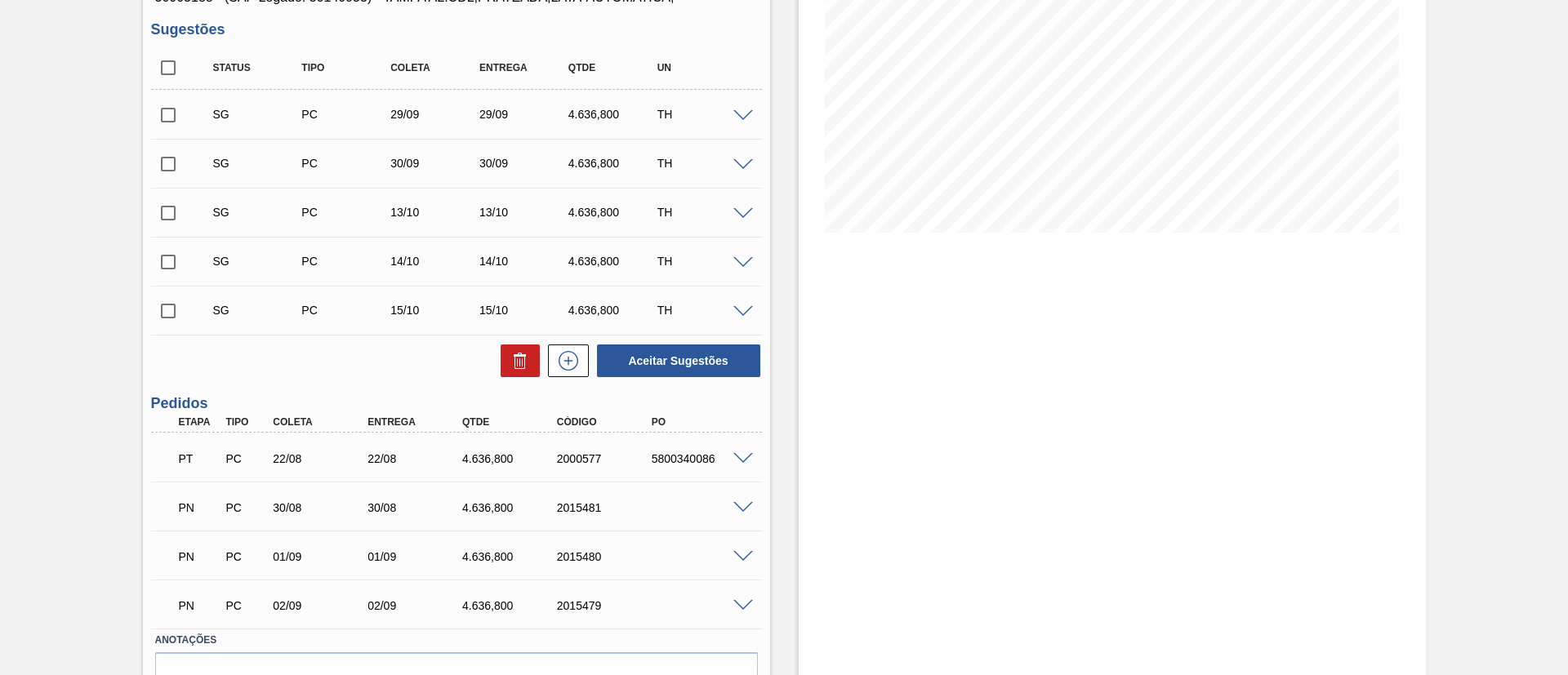
click at [744, 115] on span at bounding box center [743, 116] width 19 height 12
